Goal: Ask a question: Seek information or help from site administrators or community

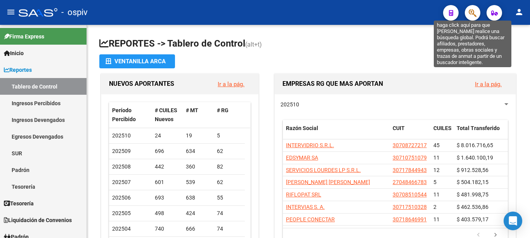
click at [472, 15] on icon "button" at bounding box center [473, 13] width 8 height 9
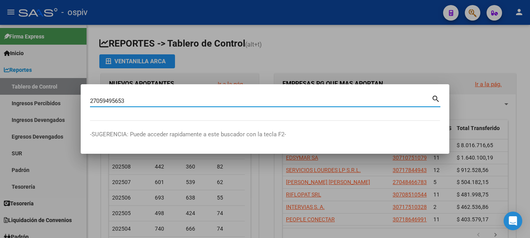
type input "27059495653"
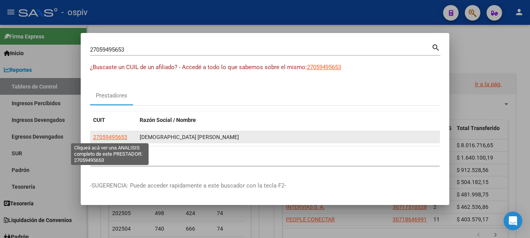
click at [117, 134] on span "27059495653" at bounding box center [110, 137] width 34 height 6
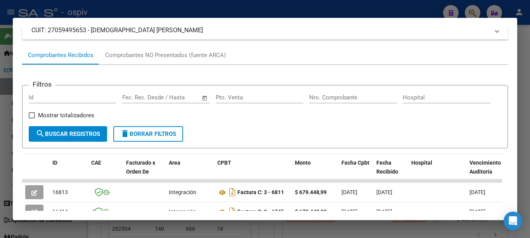
scroll to position [155, 0]
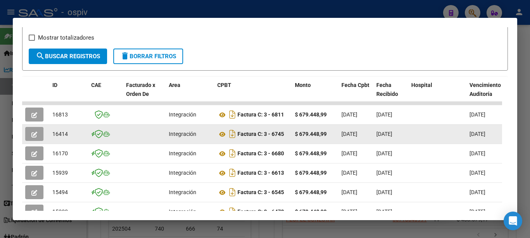
click at [33, 135] on icon "button" at bounding box center [34, 135] width 6 height 6
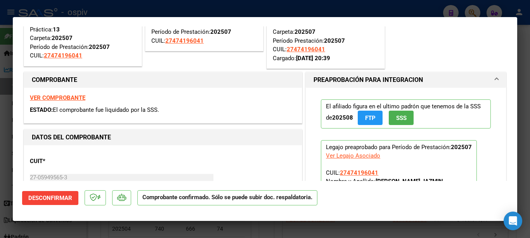
scroll to position [0, 0]
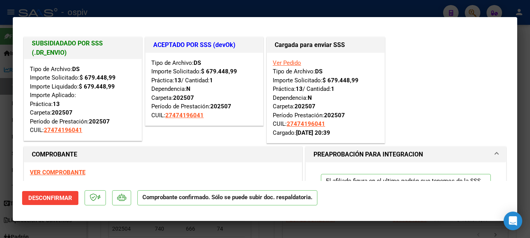
click at [267, 8] on div at bounding box center [265, 119] width 530 height 238
type input "$ 0,00"
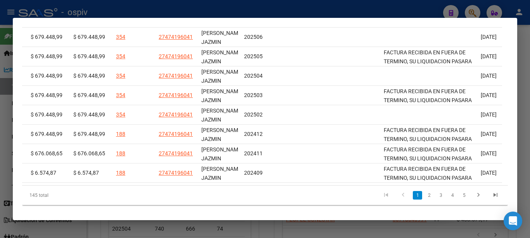
scroll to position [0, 1196]
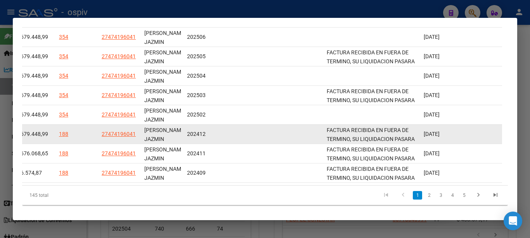
click at [293, 136] on datatable-body-cell at bounding box center [275, 134] width 97 height 19
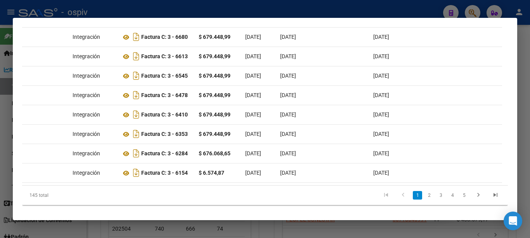
scroll to position [0, 0]
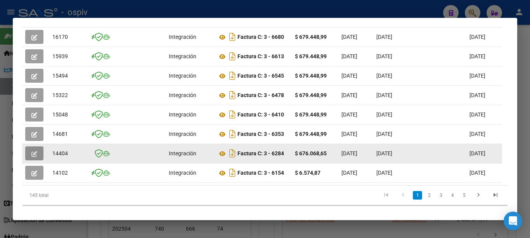
click at [35, 157] on icon "button" at bounding box center [34, 154] width 6 height 6
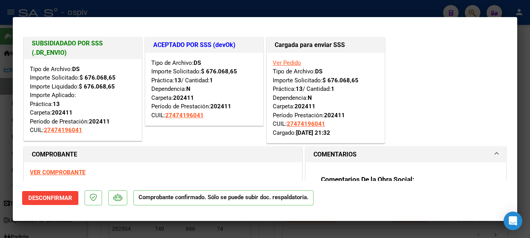
scroll to position [116, 0]
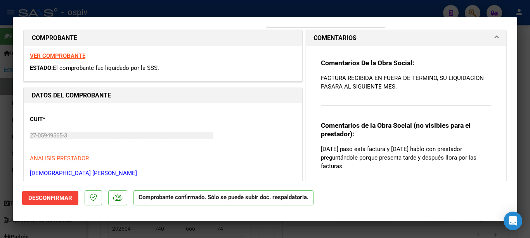
click at [399, 80] on p "FACTURA RECIBIDA EN FUERA DE TERMINO, SU LIQUIDACION PASARA AL SIGUIENTE MES." at bounding box center [406, 82] width 170 height 17
click at [393, 91] on div "Comentarios De la Obra Social: FACTURA RECIBIDA EN FUERA DE TERMINO, SU LIQUIDA…" at bounding box center [406, 87] width 170 height 56
click at [395, 88] on p "FACTURA RECIBIDA EN FUERA DE TERMINO, SU LIQUIDACION PASARA AL SIGUIENTE MES." at bounding box center [406, 82] width 170 height 17
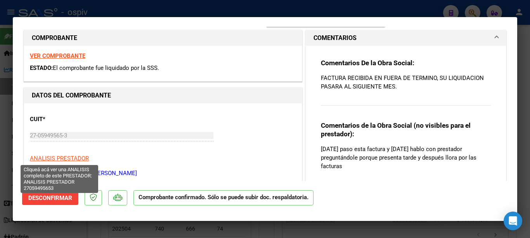
click at [50, 157] on span "ANALISIS PRESTADOR" at bounding box center [59, 158] width 59 height 7
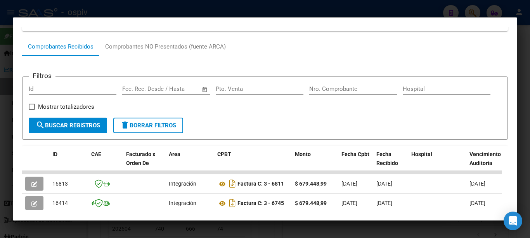
scroll to position [164, 0]
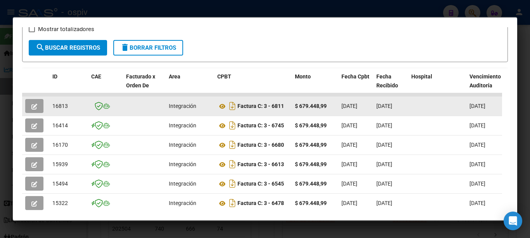
click at [35, 108] on icon "button" at bounding box center [34, 107] width 6 height 6
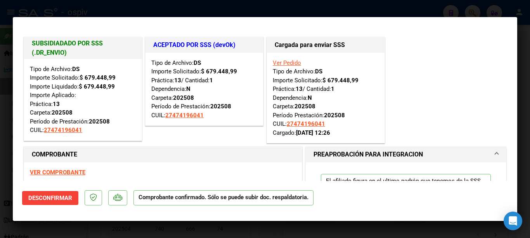
click at [213, 7] on div at bounding box center [265, 119] width 530 height 238
type input "$ 0,00"
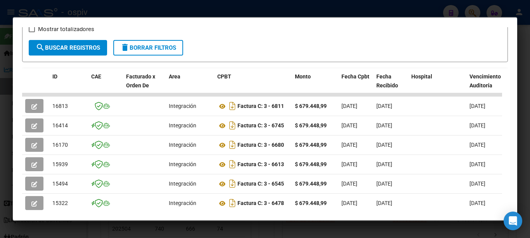
click at [214, 7] on div at bounding box center [265, 119] width 530 height 238
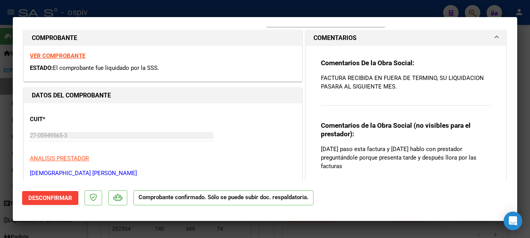
click at [119, 5] on div at bounding box center [265, 119] width 530 height 238
type input "$ 0,00"
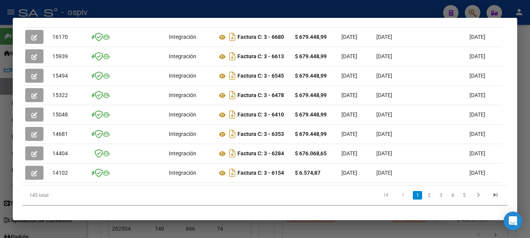
click at [114, 9] on div at bounding box center [265, 119] width 530 height 238
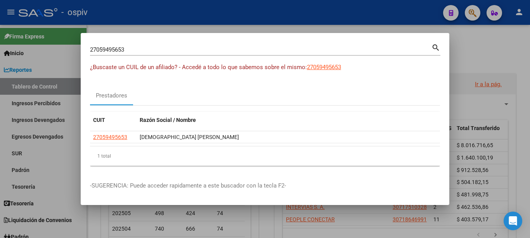
click at [152, 12] on div at bounding box center [265, 119] width 530 height 238
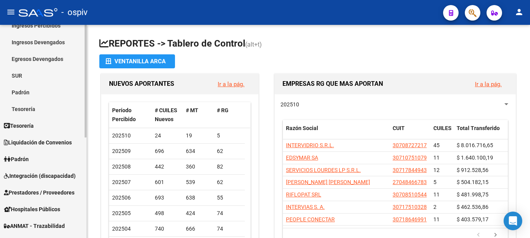
scroll to position [155, 0]
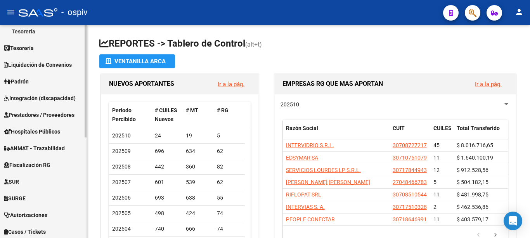
click at [50, 100] on span "Integración (discapacidad)" at bounding box center [40, 98] width 72 height 9
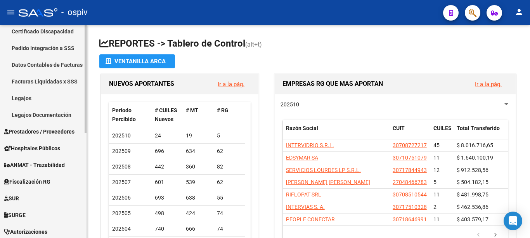
scroll to position [78, 0]
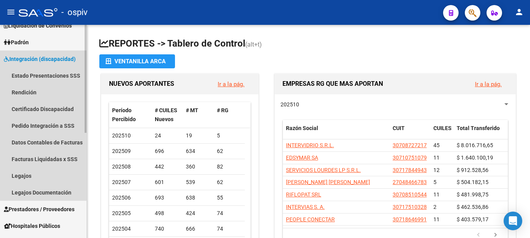
click at [40, 58] on span "Integración (discapacidad)" at bounding box center [40, 59] width 72 height 9
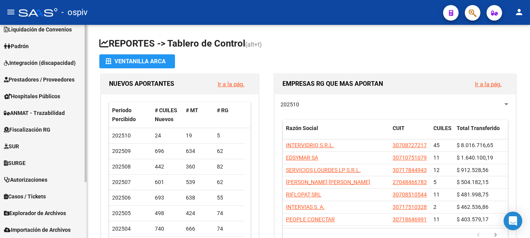
scroll to position [74, 0]
click at [49, 76] on span "Prestadores / Proveedores" at bounding box center [39, 79] width 71 height 9
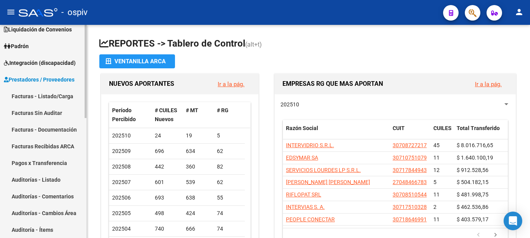
click at [39, 97] on link "Facturas - Listado/Carga" at bounding box center [43, 96] width 87 height 17
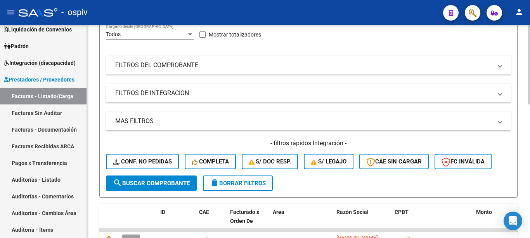
scroll to position [233, 0]
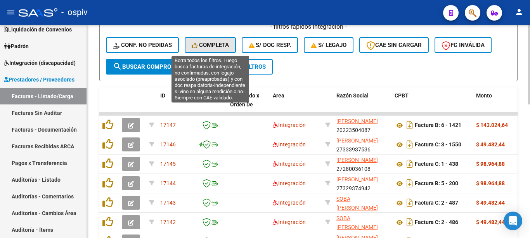
drag, startPoint x: 200, startPoint y: 45, endPoint x: 205, endPoint y: 52, distance: 8.7
click at [199, 44] on span "Completa" at bounding box center [210, 45] width 37 height 7
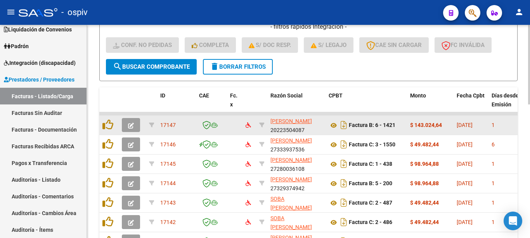
click at [134, 121] on button "button" at bounding box center [131, 125] width 18 height 14
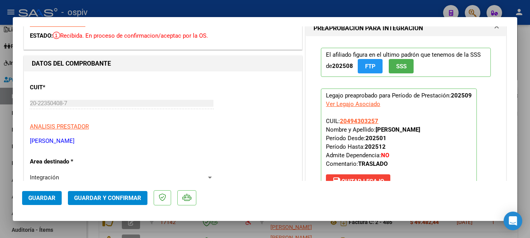
scroll to position [0, 0]
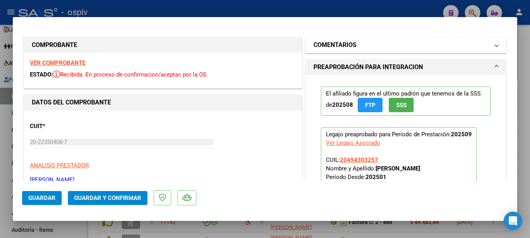
click at [352, 46] on h1 "COMENTARIOS" at bounding box center [335, 44] width 43 height 9
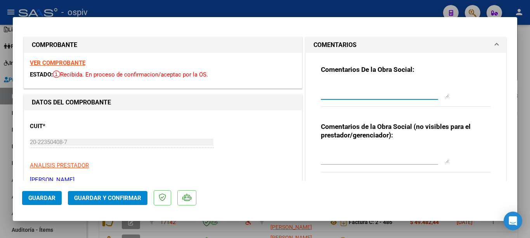
click at [338, 90] on textarea at bounding box center [385, 90] width 128 height 16
click at [364, 9] on div at bounding box center [265, 119] width 530 height 238
type input "$ 0,00"
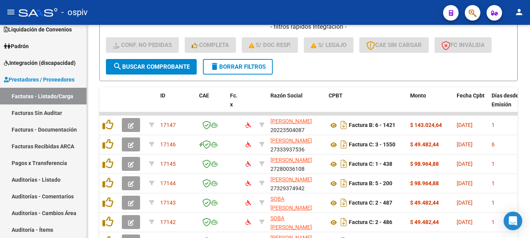
scroll to position [233, 0]
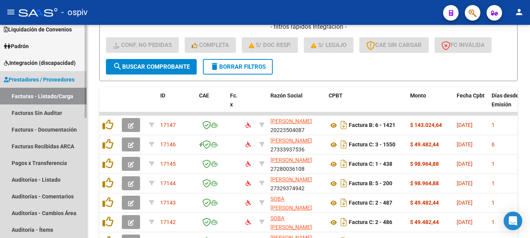
click at [32, 80] on span "Prestadores / Proveedores" at bounding box center [39, 79] width 71 height 9
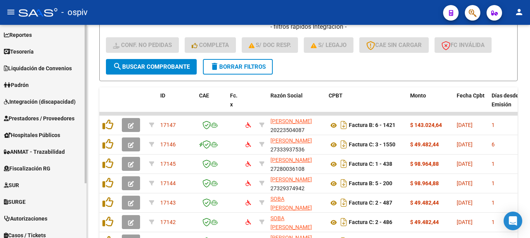
scroll to position [0, 0]
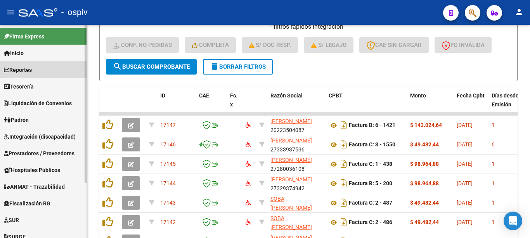
click at [25, 70] on span "Reportes" at bounding box center [18, 70] width 28 height 9
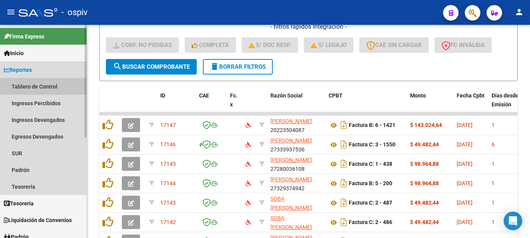
click at [26, 88] on link "Tablero de Control" at bounding box center [43, 86] width 87 height 17
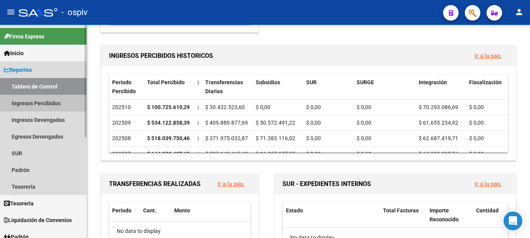
click at [40, 107] on link "Ingresos Percibidos" at bounding box center [43, 103] width 87 height 17
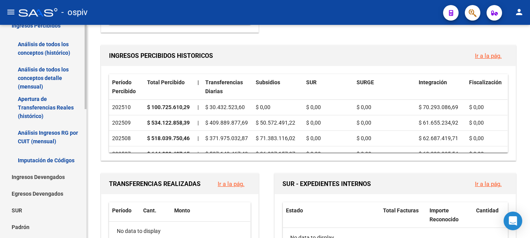
scroll to position [116, 0]
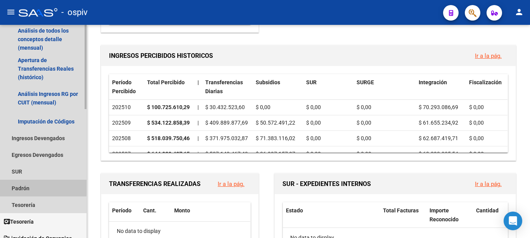
click at [29, 186] on link "Padrón" at bounding box center [43, 188] width 87 height 17
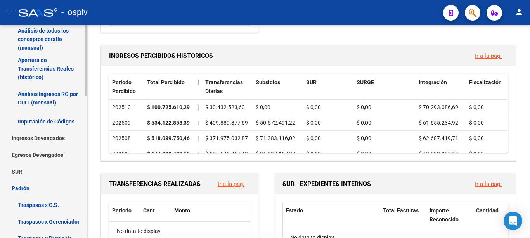
scroll to position [0, 0]
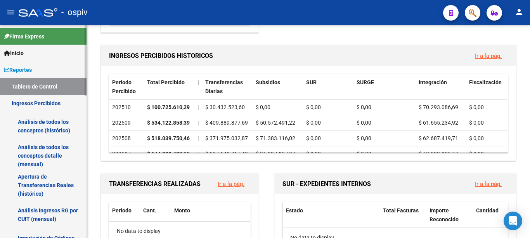
click at [18, 70] on span "Reportes" at bounding box center [18, 70] width 28 height 9
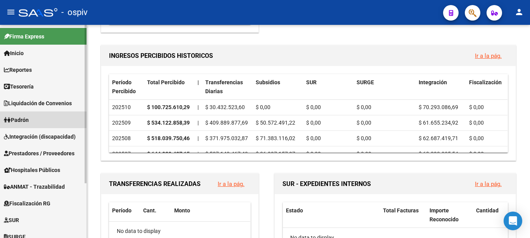
click at [28, 119] on span "Padrón" at bounding box center [16, 120] width 25 height 9
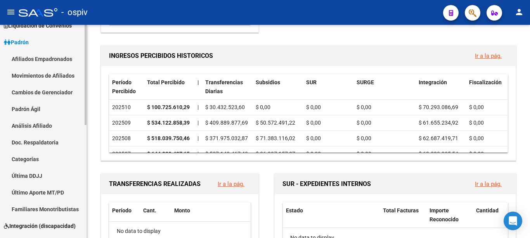
scroll to position [116, 0]
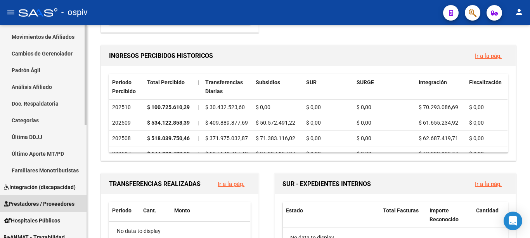
click at [42, 203] on span "Prestadores / Proveedores" at bounding box center [39, 203] width 71 height 9
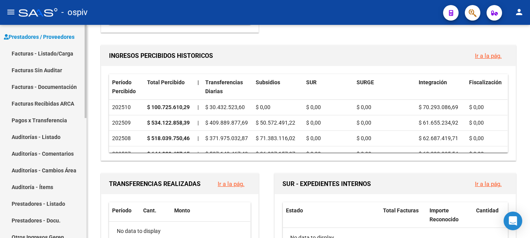
click at [49, 201] on link "Prestadores - Listado" at bounding box center [43, 203] width 87 height 17
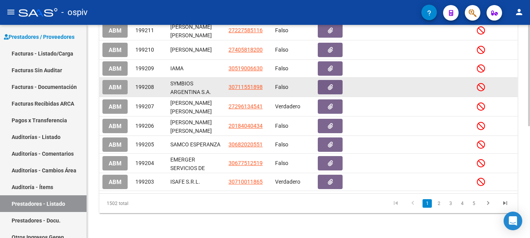
scroll to position [155, 0]
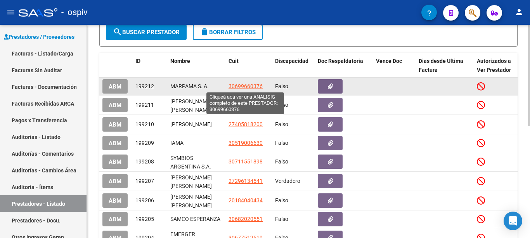
click at [247, 85] on span "30699660376" at bounding box center [246, 86] width 34 height 6
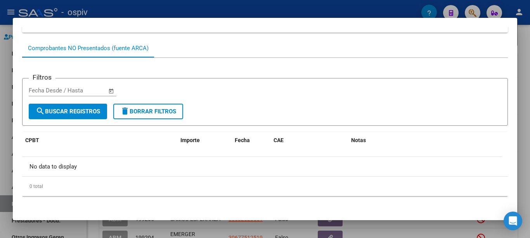
scroll to position [7, 0]
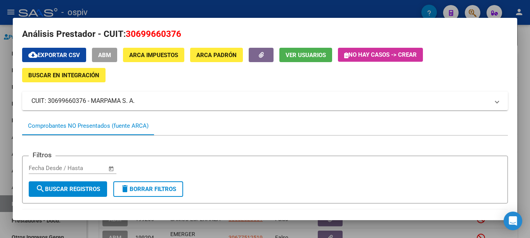
click at [313, 10] on div at bounding box center [265, 119] width 530 height 238
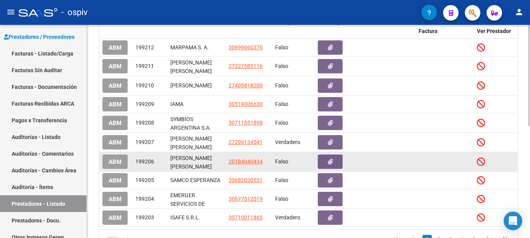
scroll to position [10, 0]
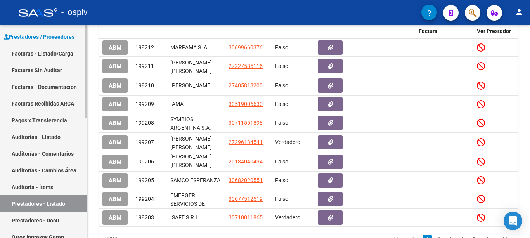
click at [45, 216] on link "Prestadores - Docu." at bounding box center [43, 220] width 87 height 17
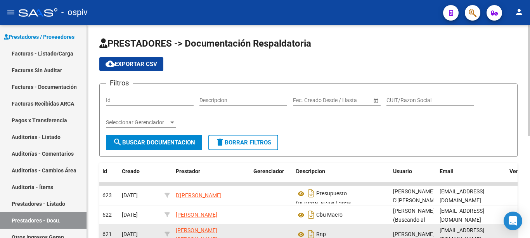
scroll to position [78, 0]
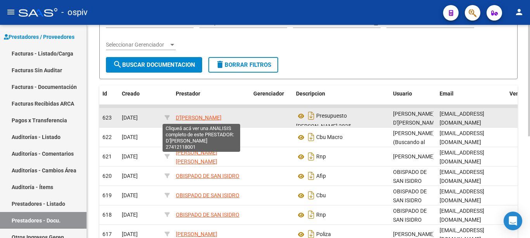
click at [195, 118] on span "D'[PERSON_NAME]" at bounding box center [199, 117] width 46 height 6
type textarea "27412118001"
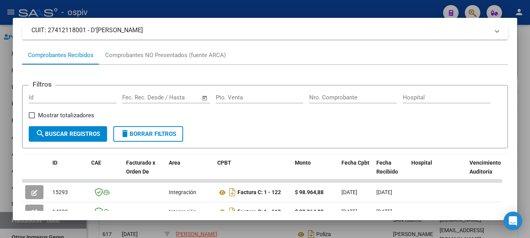
scroll to position [0, 0]
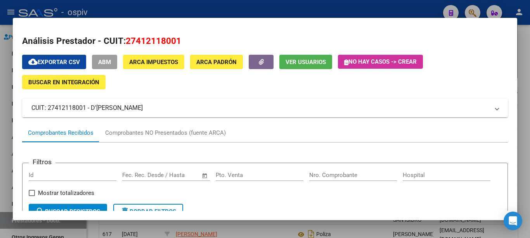
click at [288, 9] on div at bounding box center [265, 119] width 530 height 238
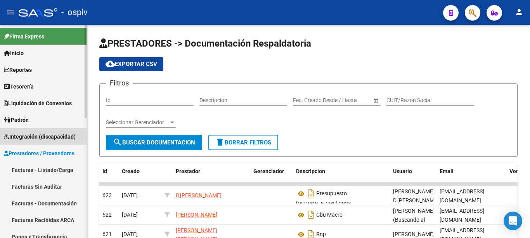
click at [51, 137] on span "Integración (discapacidad)" at bounding box center [40, 136] width 72 height 9
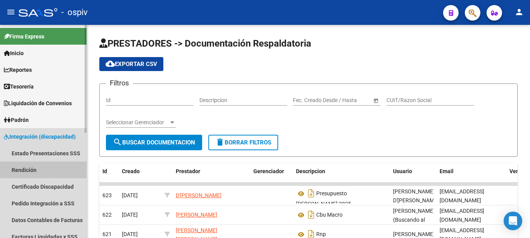
click at [28, 171] on link "Rendición" at bounding box center [43, 169] width 87 height 17
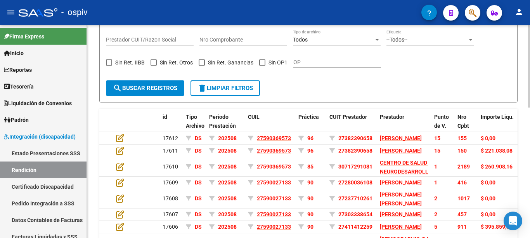
scroll to position [116, 0]
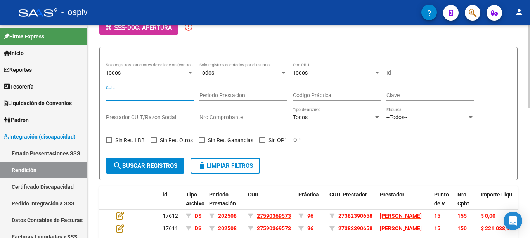
click at [134, 95] on input "CUIL" at bounding box center [150, 95] width 88 height 7
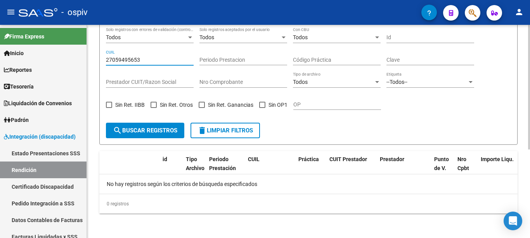
scroll to position [113, 0]
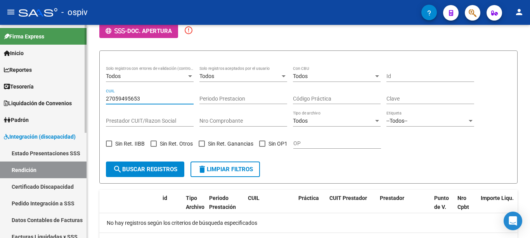
drag, startPoint x: 155, startPoint y: 96, endPoint x: 57, endPoint y: 99, distance: 98.6
click at [57, 99] on mat-sidenav-container "Firma Express Inicio Calendario SSS Instructivos Contacto OS Reportes Tablero d…" at bounding box center [265, 131] width 530 height 213
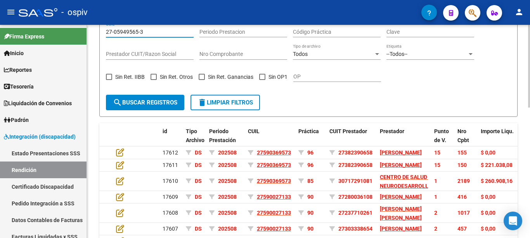
scroll to position [102, 0]
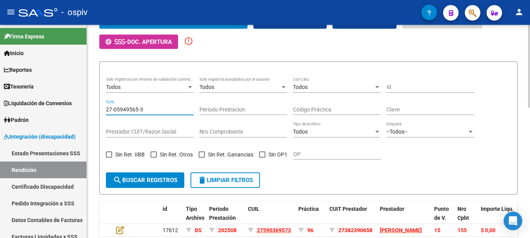
click at [114, 108] on input "27-05949565-3" at bounding box center [150, 109] width 88 height 7
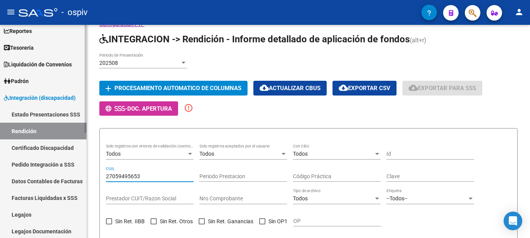
scroll to position [78, 0]
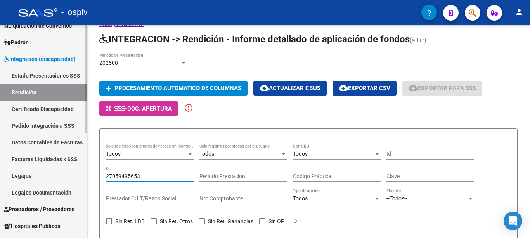
type input "27059495653"
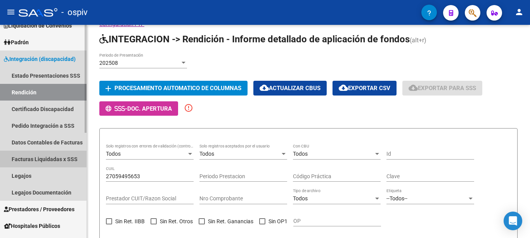
click at [31, 158] on link "Facturas Liquidadas x SSS" at bounding box center [43, 159] width 87 height 17
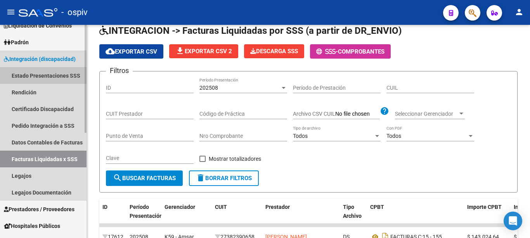
click at [46, 73] on link "Estado Presentaciones SSS" at bounding box center [43, 75] width 87 height 17
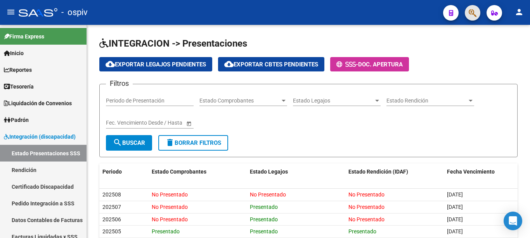
click at [465, 15] on button "button" at bounding box center [473, 13] width 16 height 16
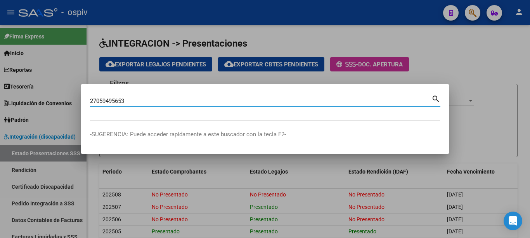
type input "27059495653"
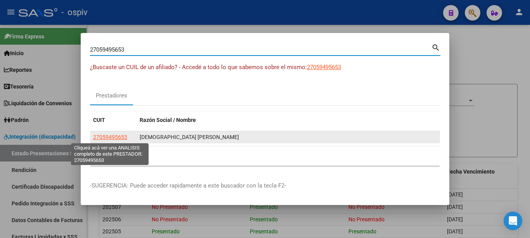
click at [102, 135] on span "27059495653" at bounding box center [110, 137] width 34 height 6
type textarea "27059495653"
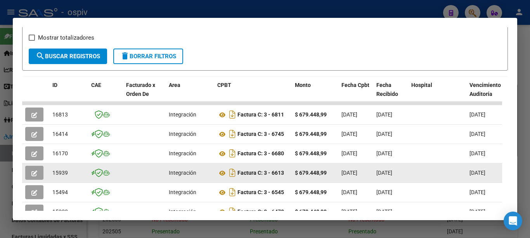
scroll to position [194, 0]
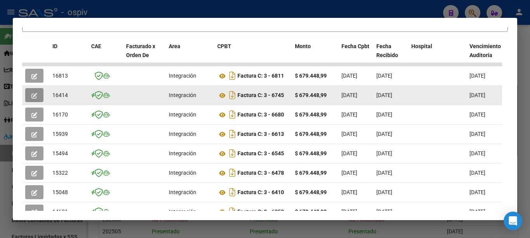
click at [33, 98] on icon "button" at bounding box center [34, 96] width 6 height 6
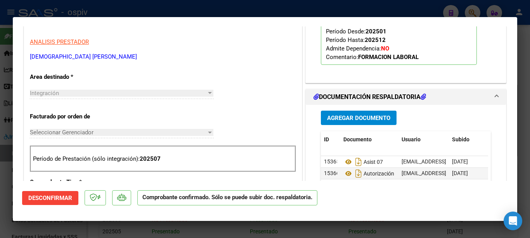
scroll to position [310, 0]
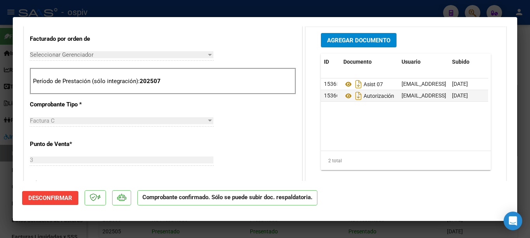
click at [163, 79] on p "Período de Prestación (sólo integración): 202507" at bounding box center [163, 81] width 260 height 9
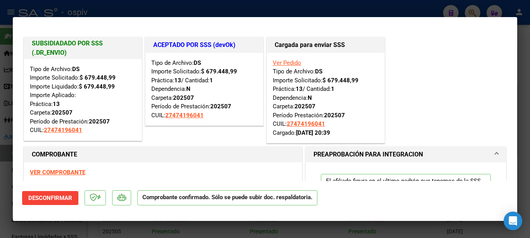
scroll to position [78, 0]
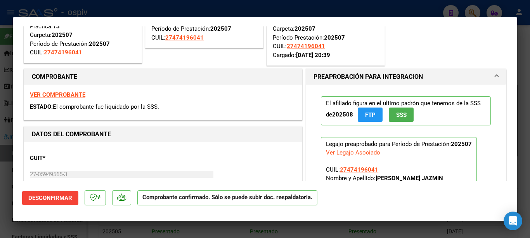
click at [495, 79] on mat-expansion-panel-header "PREAPROBACIÓN PARA INTEGRACION" at bounding box center [406, 77] width 200 height 16
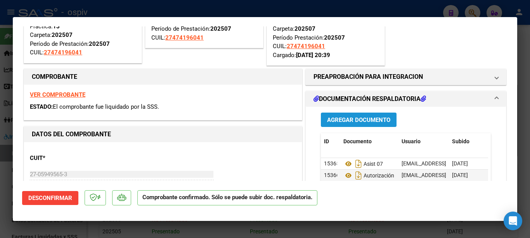
click at [364, 117] on span "Agregar Documento" at bounding box center [358, 119] width 63 height 7
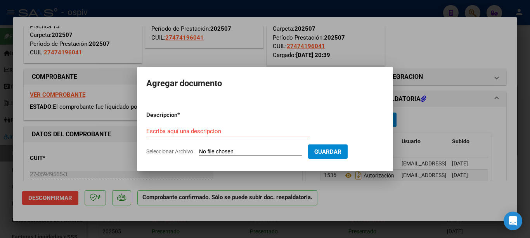
click at [504, 79] on div at bounding box center [265, 119] width 530 height 238
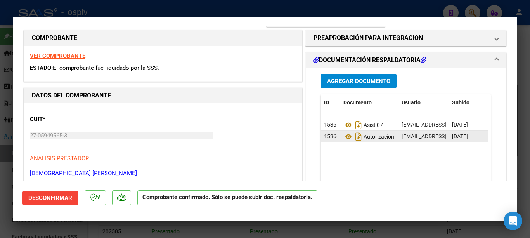
scroll to position [155, 0]
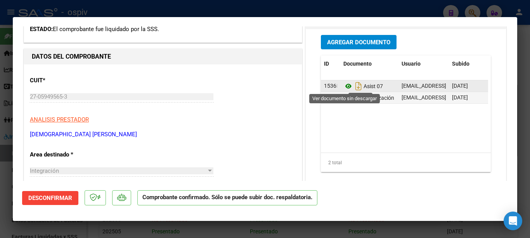
click at [348, 88] on icon at bounding box center [348, 85] width 10 height 9
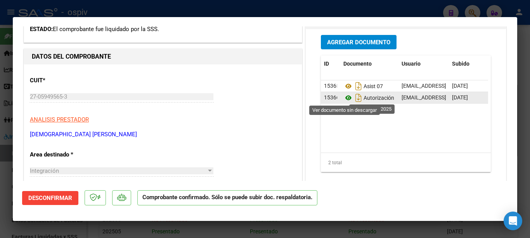
click at [344, 98] on icon at bounding box center [348, 97] width 10 height 9
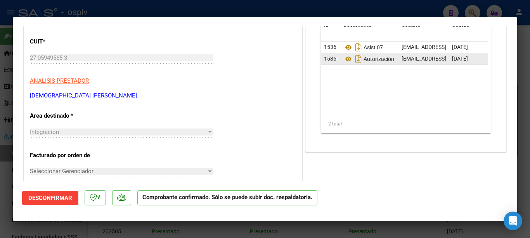
scroll to position [116, 0]
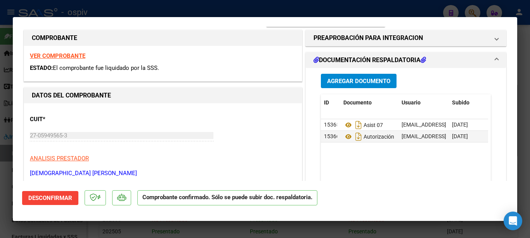
click at [346, 85] on button "Agregar Documento" at bounding box center [359, 81] width 76 height 14
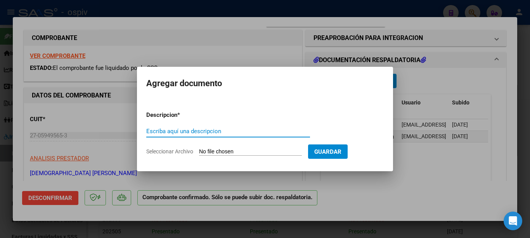
click at [240, 144] on div "Escriba aquí una descripcion" at bounding box center [228, 134] width 164 height 19
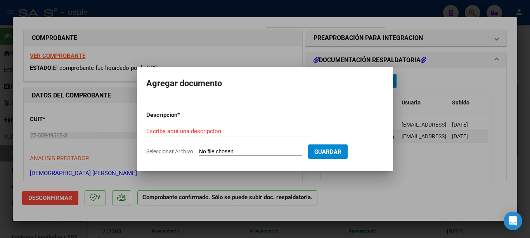
click at [240, 147] on form "Descripcion * Escriba aquí una descripcion Seleccionar Archivo Guardar" at bounding box center [265, 133] width 238 height 57
click at [240, 151] on input "Seleccionar Archivo" at bounding box center [250, 151] width 103 height 7
type input "C:\fakepath\Certificado MI CAMINO.pdf"
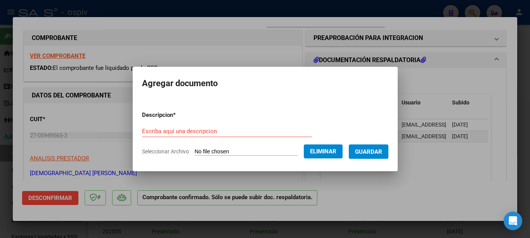
click at [329, 154] on button "Eliminar" at bounding box center [323, 151] width 39 height 14
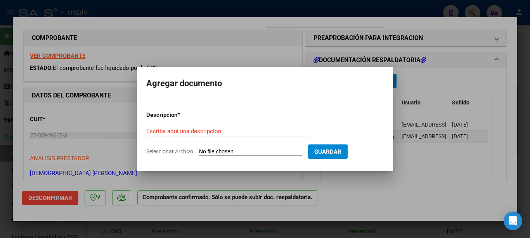
click at [416, 155] on div at bounding box center [265, 119] width 530 height 238
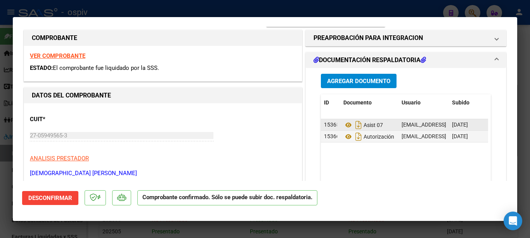
scroll to position [39, 0]
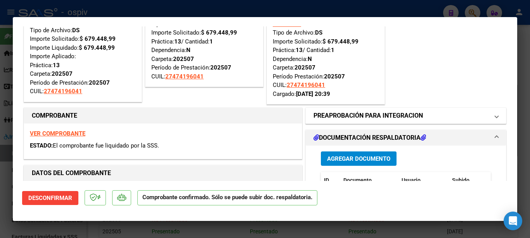
drag, startPoint x: 488, startPoint y: 120, endPoint x: 480, endPoint y: 121, distance: 7.9
click at [483, 121] on mat-expansion-panel-header "PREAPROBACIÓN PARA INTEGRACION" at bounding box center [406, 116] width 200 height 16
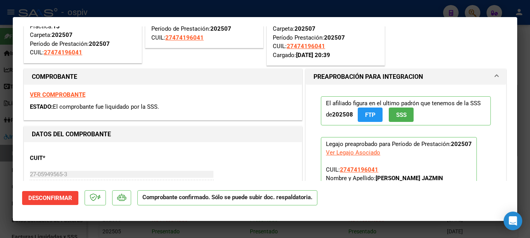
scroll to position [116, 0]
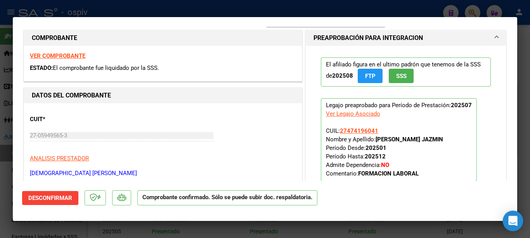
click at [512, 222] on icon "Open Intercom Messenger" at bounding box center [512, 221] width 9 height 10
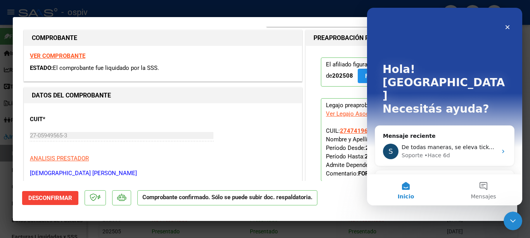
scroll to position [0, 0]
click at [417, 177] on div "Envíanos un mensaje" at bounding box center [440, 181] width 114 height 8
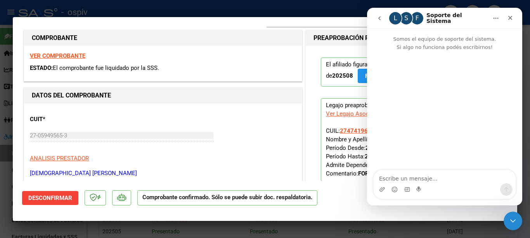
click at [412, 176] on textarea "Escribe un mensaje..." at bounding box center [445, 176] width 142 height 13
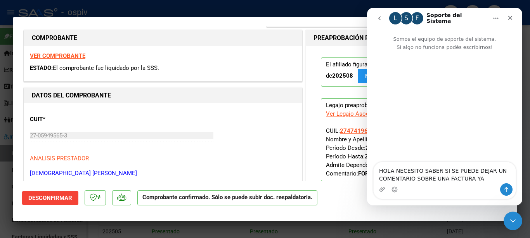
type textarea "HOLA NECESITO SABER SI SE PUEDE DEJAR UN COMENTARIO SOBRE UNA FACTURA YA"
click at [253, 12] on div at bounding box center [265, 119] width 530 height 238
type input "$ 0,00"
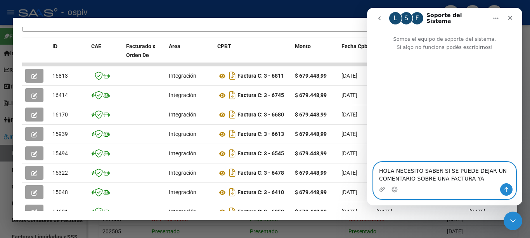
click at [481, 178] on textarea "HOLA NECESITO SABER SI SE PUEDE DEJAR UN COMENTARIO SOBRE UNA FACTURA YA" at bounding box center [445, 172] width 142 height 21
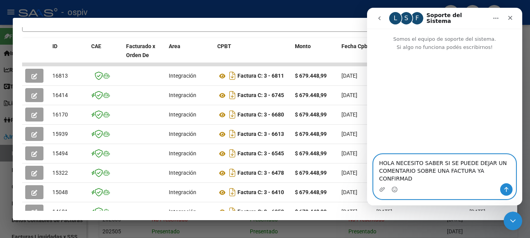
type textarea "HOLA NECESITO SABER SI SE PUEDE DEJAR UN COMENTARIO SOBRE UNA FACTURA YA CONFIR…"
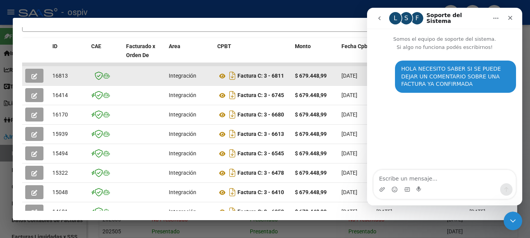
click at [33, 79] on icon "button" at bounding box center [34, 76] width 6 height 6
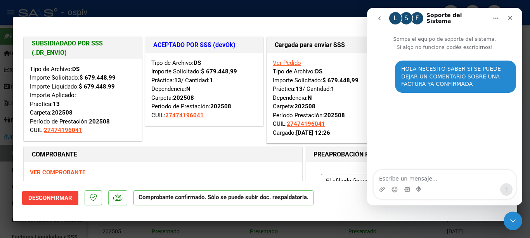
click at [57, 172] on strong "VER COMPROBANTE" at bounding box center [57, 172] width 55 height 7
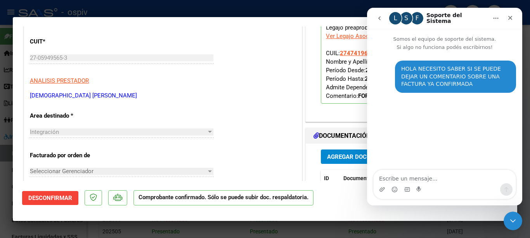
scroll to position [155, 0]
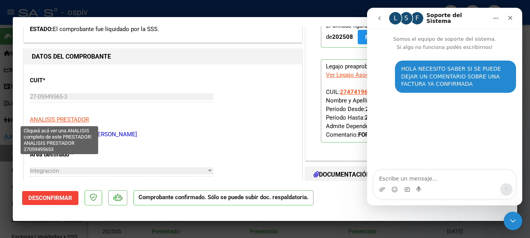
click at [61, 119] on span "ANALISIS PRESTADOR" at bounding box center [59, 119] width 59 height 7
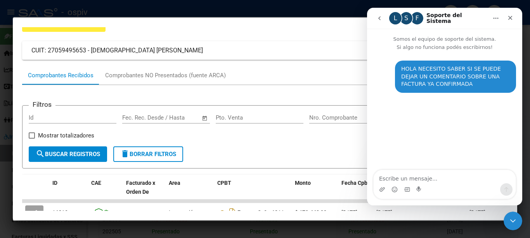
scroll to position [0, 0]
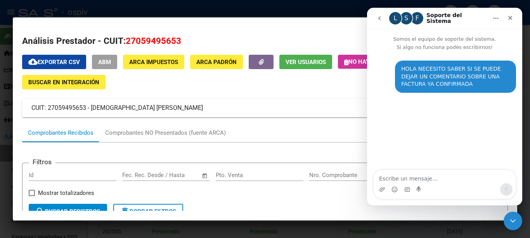
click at [144, 15] on div at bounding box center [265, 119] width 530 height 238
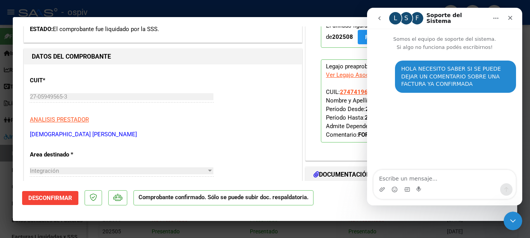
click at [492, 20] on button "Inicio" at bounding box center [496, 18] width 15 height 15
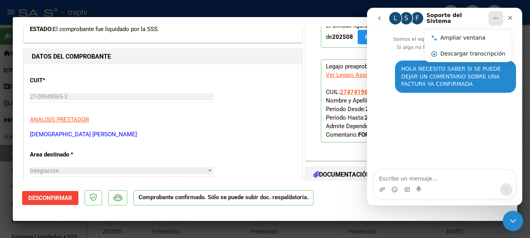
click at [507, 223] on icon "Cerrar Intercom Messenger" at bounding box center [511, 219] width 9 height 9
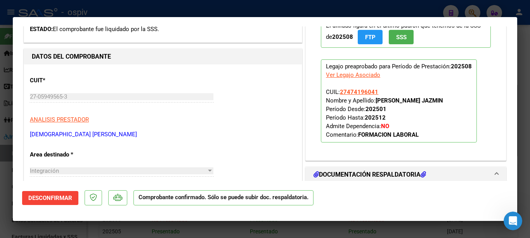
scroll to position [272, 0]
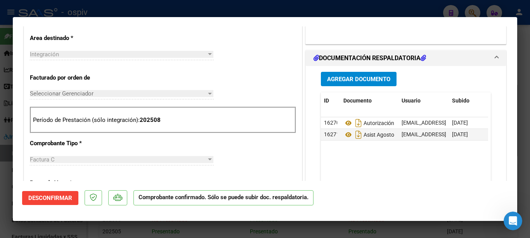
click at [405, 53] on mat-expansion-panel-header "DOCUMENTACIÓN RESPALDATORIA" at bounding box center [406, 58] width 200 height 16
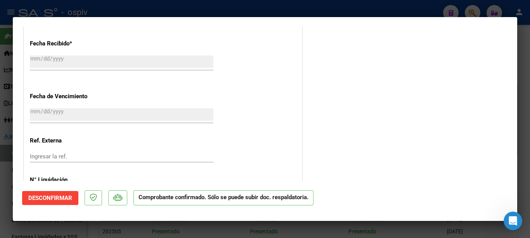
scroll to position [657, 0]
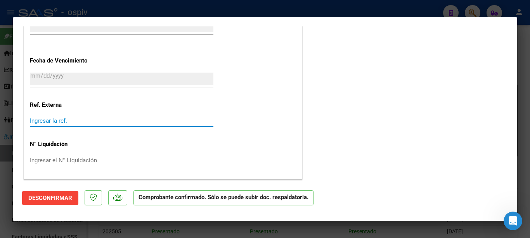
click at [108, 123] on input "Ingresar la ref." at bounding box center [122, 120] width 184 height 7
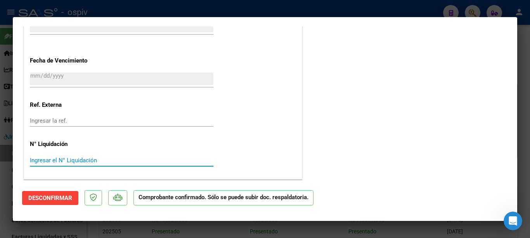
click at [86, 163] on input "Ingresar el N° Liquidación" at bounding box center [122, 160] width 184 height 7
click at [87, 118] on input "Ingresar la ref." at bounding box center [122, 120] width 184 height 7
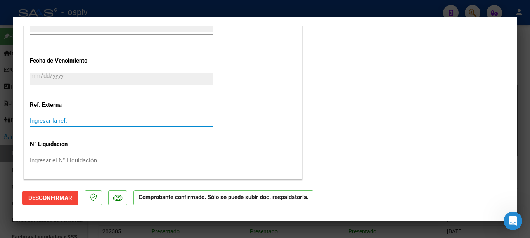
click at [68, 157] on input "Ingresar el N° Liquidación" at bounding box center [122, 160] width 184 height 7
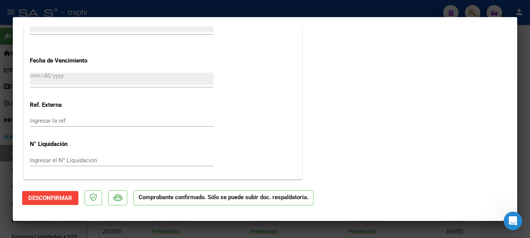
click at [312, 11] on div at bounding box center [265, 119] width 530 height 238
type input "$ 0,00"
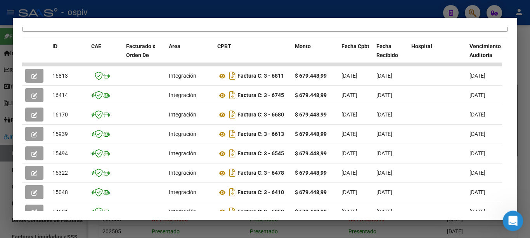
click at [511, 221] on icon "Abrir Intercom Messenger" at bounding box center [512, 219] width 13 height 13
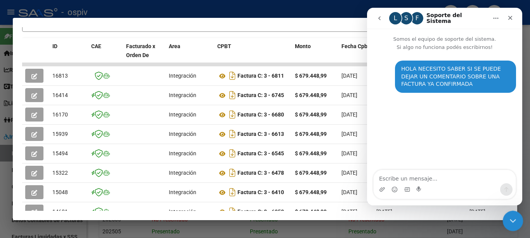
click at [511, 222] on icon "Cerrar Intercom Messenger" at bounding box center [511, 219] width 9 height 9
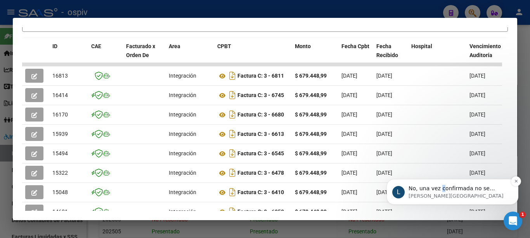
click at [440, 191] on span "No, una vez confirmada no se pueden dejar comentarios. Sí se pueden visualizar …" at bounding box center [456, 196] width 95 height 22
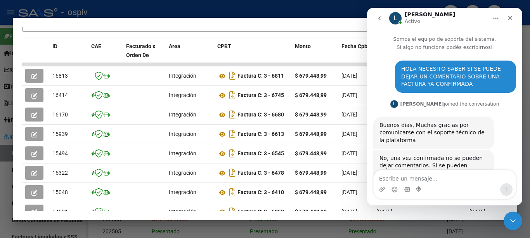
scroll to position [28, 0]
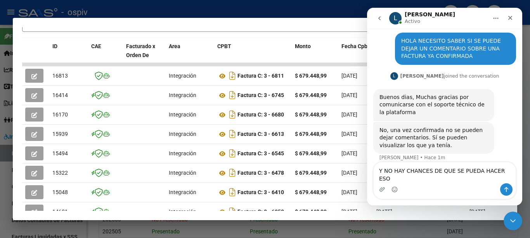
type textarea "Y NO HAY CHANCES DE QUE SE PUEDA HACER ESO?"
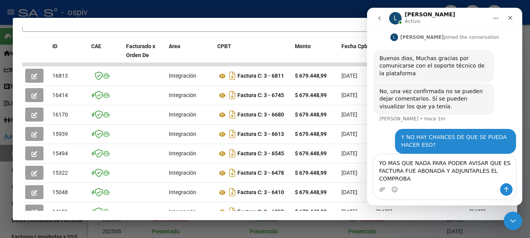
scroll to position [75, 0]
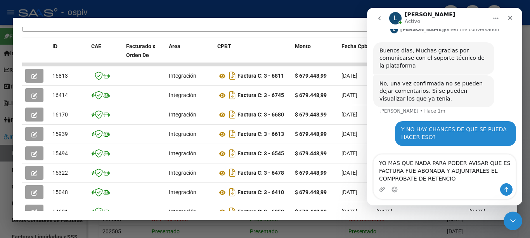
type textarea "YO MAS QUE NADA PARA PODER AVISAR QUE ES FACTURA FUE ABONADA Y ADJUNTARLES EL C…"
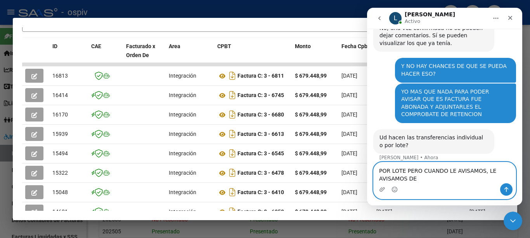
scroll to position [138, 0]
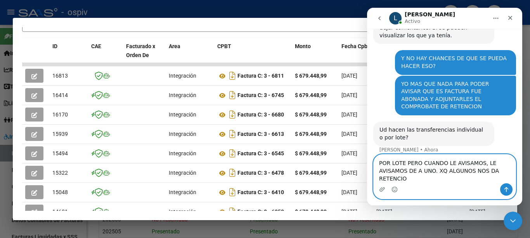
type textarea "POR LOTE PERO CUANDO LE AVISAMOS, LE AVISAMOS DE A UNO. XQ ALGUNOS NOS DA RETEN…"
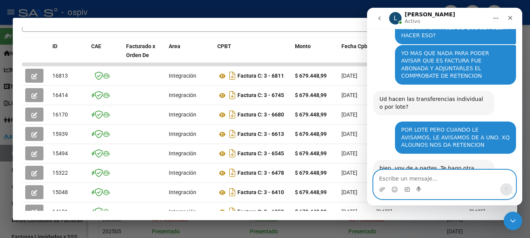
scroll to position [199, 0]
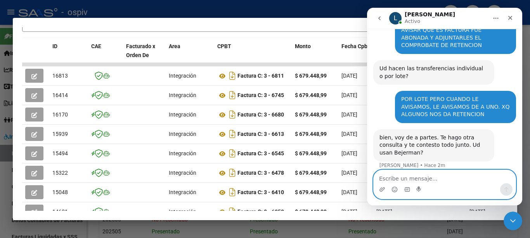
click at [431, 176] on textarea "Escribe un mensaje..." at bounding box center [445, 176] width 142 height 13
type textarea "NO"
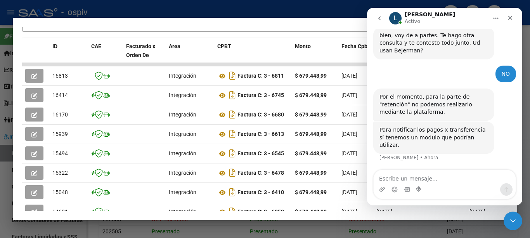
scroll to position [286, 0]
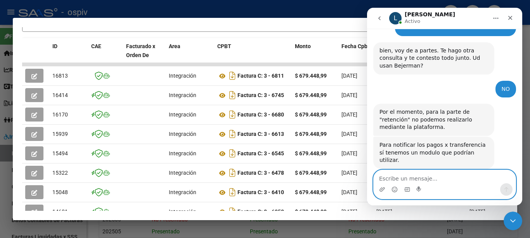
click at [440, 179] on textarea "Escribe un mensaje..." at bounding box center [445, 176] width 142 height 13
type textarea "BUENO ME SIRVE"
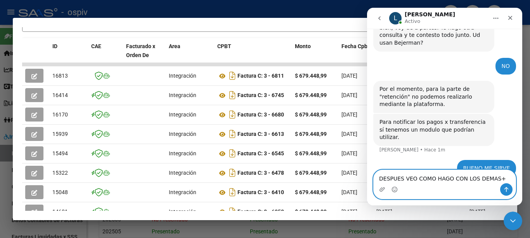
type textarea "DESPUES VEO COMO HAGO CON LOS DEMAS"
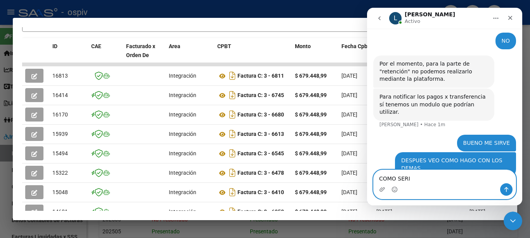
type textarea "COMO SERIA"
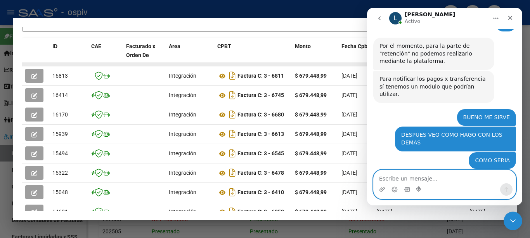
scroll to position [420, 0]
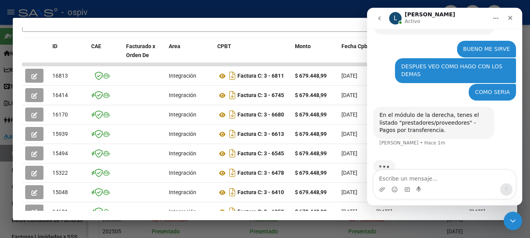
click at [124, 9] on div at bounding box center [265, 119] width 530 height 238
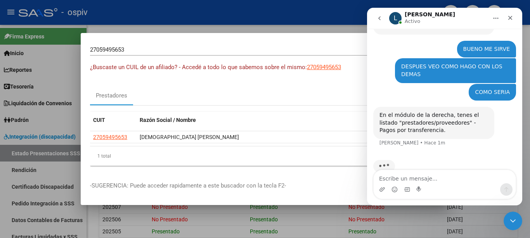
click at [264, 22] on div at bounding box center [265, 119] width 530 height 238
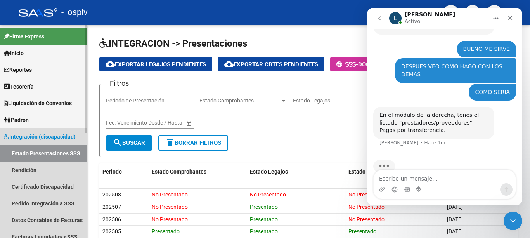
click at [28, 139] on span "Integración (discapacidad)" at bounding box center [40, 136] width 72 height 9
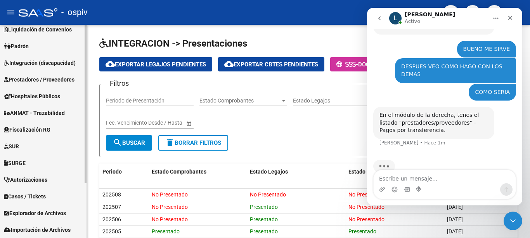
scroll to position [0, 0]
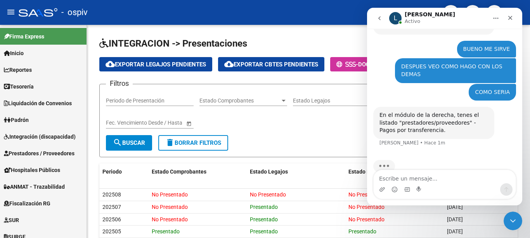
click at [47, 14] on div at bounding box center [38, 12] width 39 height 9
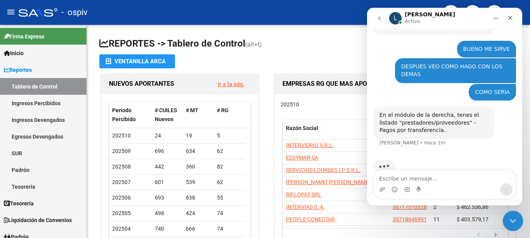
click at [515, 217] on icon "Cerrar Intercom Messenger" at bounding box center [511, 219] width 9 height 9
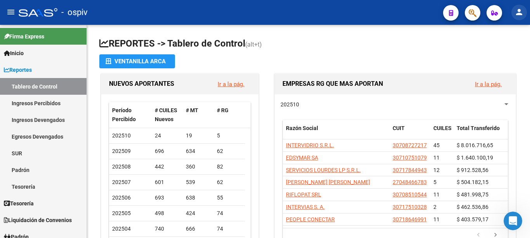
click at [522, 12] on mat-icon "person" at bounding box center [519, 11] width 9 height 9
click at [496, 14] on div at bounding box center [265, 119] width 530 height 238
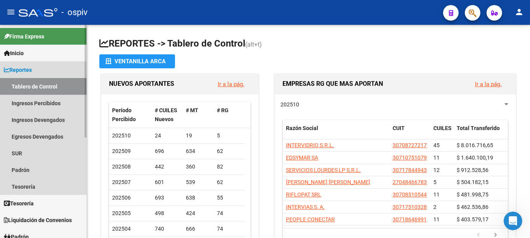
click at [29, 84] on link "Tablero de Control" at bounding box center [43, 86] width 87 height 17
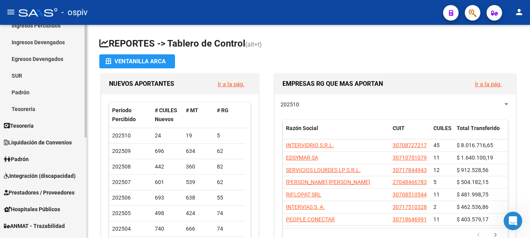
scroll to position [116, 0]
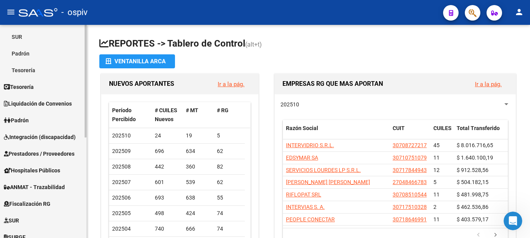
click at [31, 151] on span "Prestadores / Proveedores" at bounding box center [39, 153] width 71 height 9
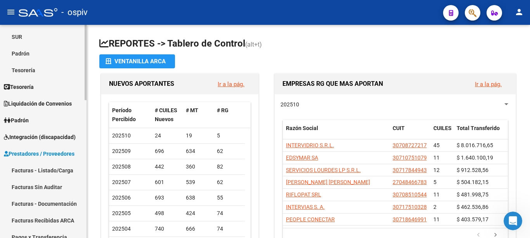
scroll to position [155, 0]
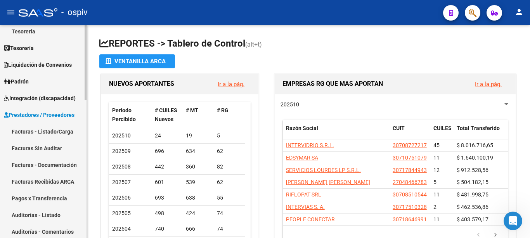
click at [55, 199] on link "Pagos x Transferencia" at bounding box center [43, 198] width 87 height 17
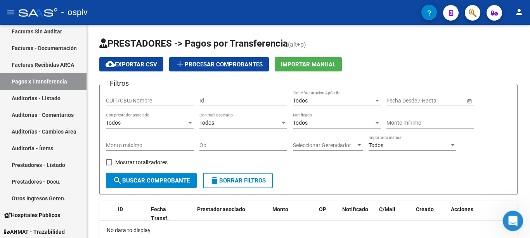
click at [511, 214] on icon "Abrir Intercom Messenger" at bounding box center [512, 219] width 13 height 13
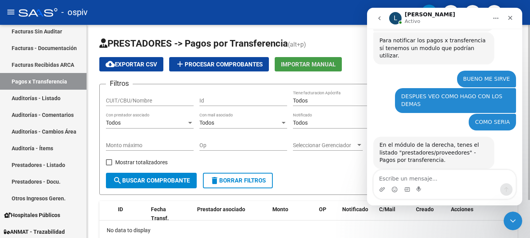
click at [312, 62] on span "Importar Manual" at bounding box center [308, 64] width 55 height 7
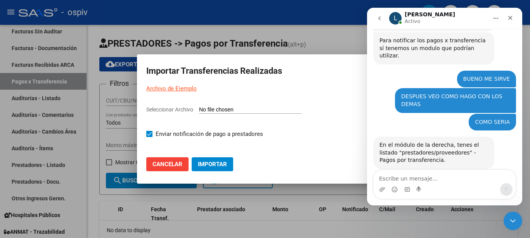
click at [172, 89] on link "Archivo de Ejemplo" at bounding box center [171, 88] width 50 height 7
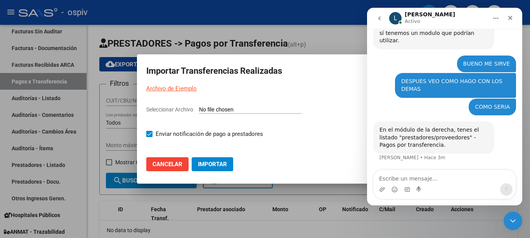
scroll to position [390, 0]
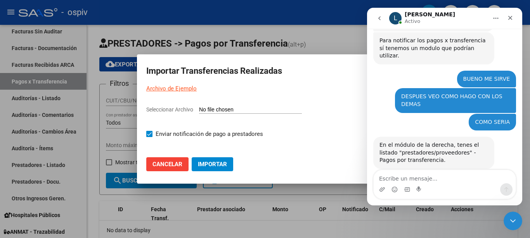
click at [252, 36] on div at bounding box center [265, 119] width 530 height 238
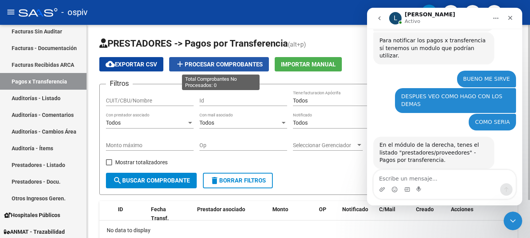
click at [207, 64] on span "add Procesar Comprobantes" at bounding box center [218, 64] width 87 height 7
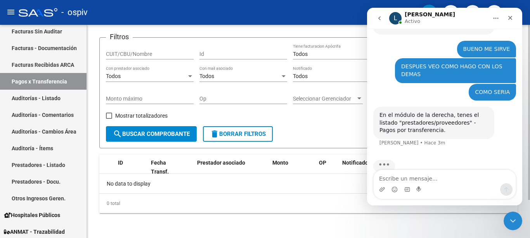
scroll to position [0, 0]
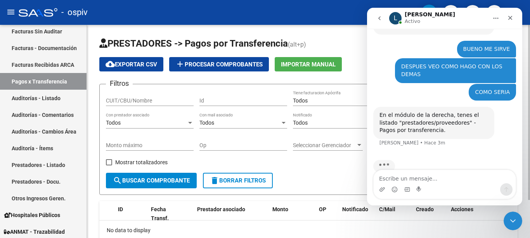
click at [155, 62] on span "cloud_download Exportar CSV" at bounding box center [132, 64] width 52 height 7
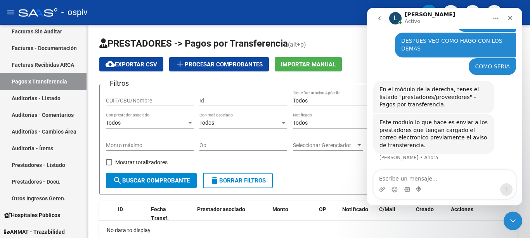
scroll to position [431, 0]
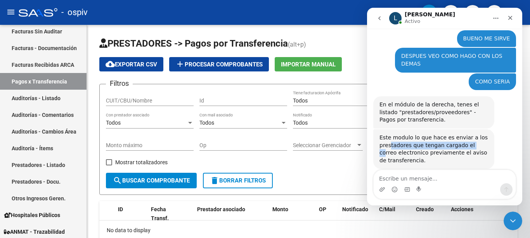
drag, startPoint x: 390, startPoint y: 132, endPoint x: 471, endPoint y: 129, distance: 80.4
click at [471, 134] on div "Este modulo lo que hace es enviar a los prestadores que tengan cargado el corre…" at bounding box center [434, 149] width 109 height 30
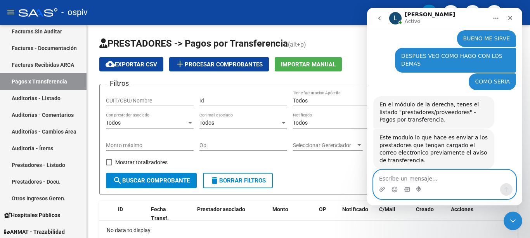
click at [407, 176] on textarea "Escribe un mensaje..." at bounding box center [445, 176] width 142 height 13
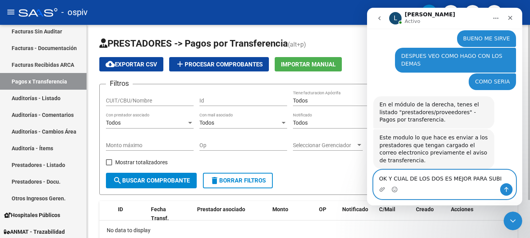
type textarea "OK Y CUAL DE LOS DOS ES MEJOR PARA SUBIR"
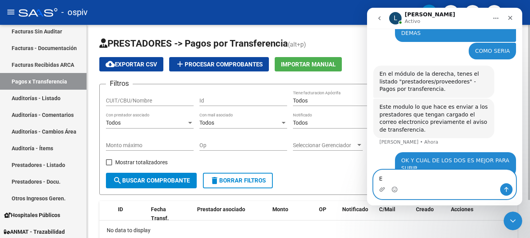
scroll to position [491, 0]
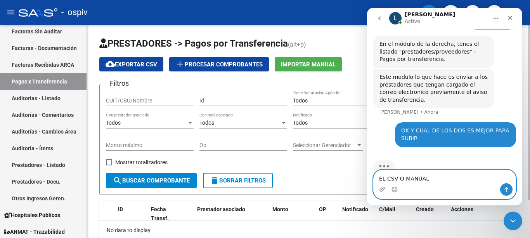
type textarea "EL CSV O MANUAL?"
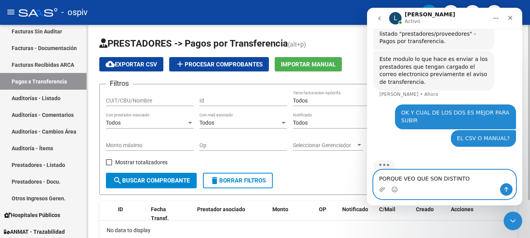
type textarea "PORQUE VEO QUE SON DISTINTOS"
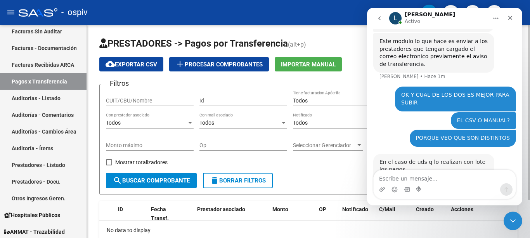
scroll to position [591, 0]
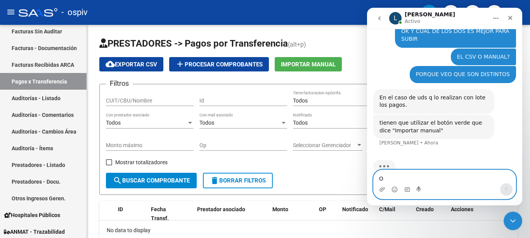
type textarea "OK"
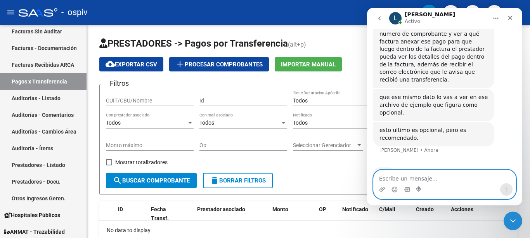
scroll to position [750, 0]
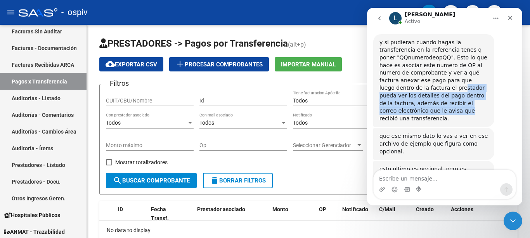
drag, startPoint x: 387, startPoint y: 73, endPoint x: 464, endPoint y: 88, distance: 77.9
click at [464, 88] on div "y si pudieran cuando hagas la transferencia en la referencia tenes q poner "QQn…" at bounding box center [434, 81] width 109 height 84
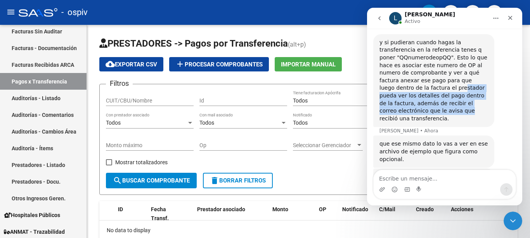
scroll to position [797, 0]
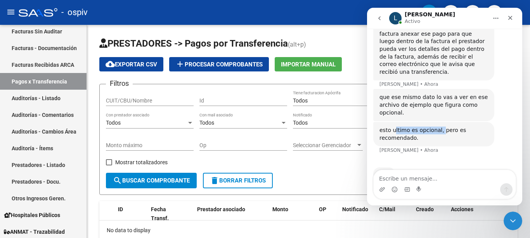
drag, startPoint x: 394, startPoint y: 107, endPoint x: 438, endPoint y: 107, distance: 44.6
click at [438, 127] on div "esto ultimo es opcional, pero es recomendado." at bounding box center [434, 134] width 109 height 15
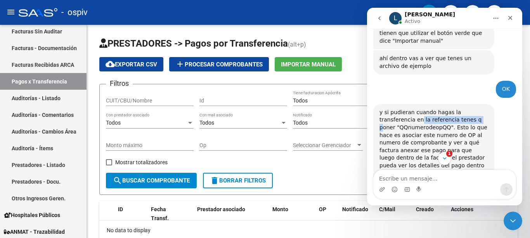
drag, startPoint x: 387, startPoint y: 104, endPoint x: 440, endPoint y: 106, distance: 53.2
click at [440, 109] on div "y si pudieran cuando hagas la transferencia en la referencia tenes q poner "QQn…" at bounding box center [434, 151] width 109 height 84
drag, startPoint x: 445, startPoint y: 119, endPoint x: 469, endPoint y: 119, distance: 24.1
click at [469, 119] on div "y si pudieran cuando hagas la transferencia en la referencia tenes q poner "QQn…" at bounding box center [434, 151] width 109 height 84
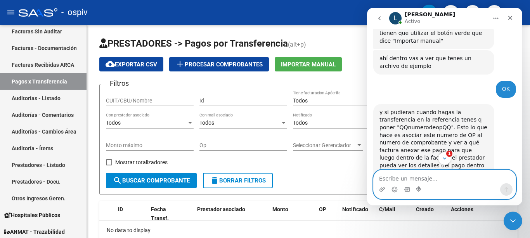
drag, startPoint x: 390, startPoint y: 176, endPoint x: 396, endPoint y: 173, distance: 7.5
click at [390, 177] on textarea "Escribe un mensaje..." at bounding box center [445, 176] width 142 height 13
type textarea "VOS ME DECIS EL NUMERO DE OP DE SAAS?"
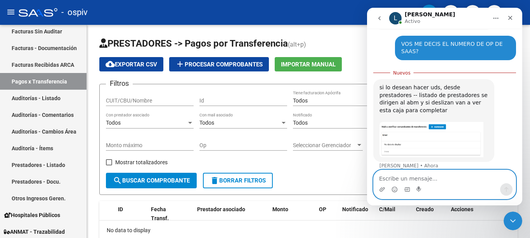
scroll to position [932, 0]
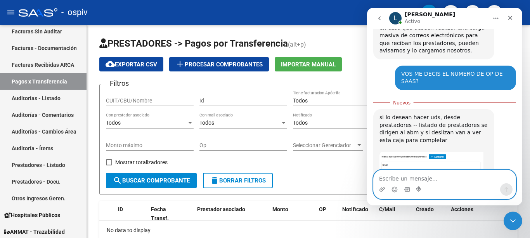
click at [432, 178] on textarea "Escribe un mensaje..." at bounding box center [445, 176] width 142 height 13
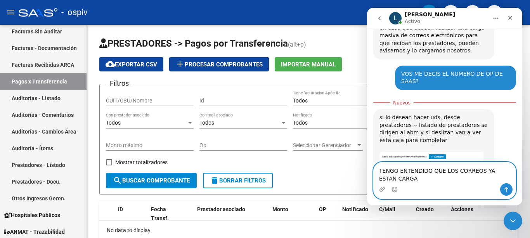
scroll to position [940, 0]
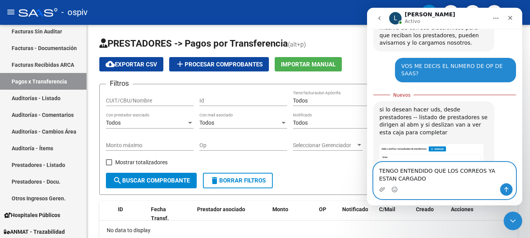
type textarea "TENGO ENTENDIDO QUE LOS CORREOS YA ESTAN CARGADOS"
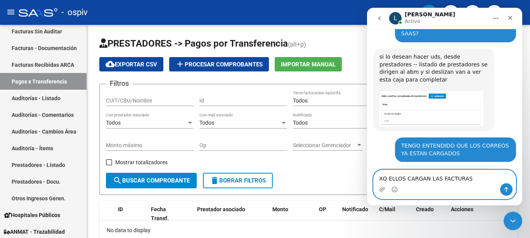
scroll to position [981, 0]
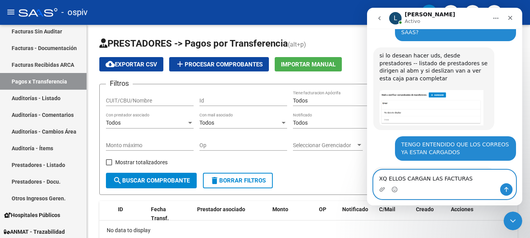
drag, startPoint x: 467, startPoint y: 179, endPoint x: 372, endPoint y: 178, distance: 95.1
click at [367, 170] on html "L [PERSON_NAME] Somos el equipo de soporte del sistema. Si algo no funciona pod…" at bounding box center [444, 107] width 155 height 198
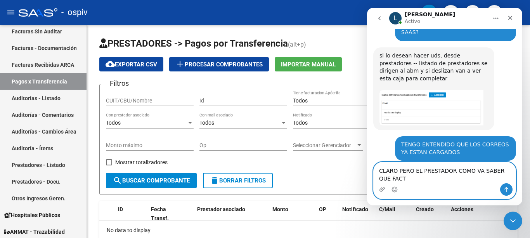
scroll to position [989, 0]
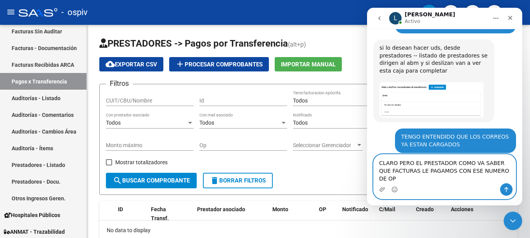
type textarea "CLARO PERO EL PRESTADOR COMO VA SABER QUE FACTURAS LE PAGAMOS CON ESE NUMERO DE…"
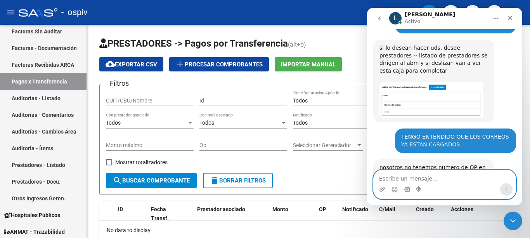
scroll to position [1019, 0]
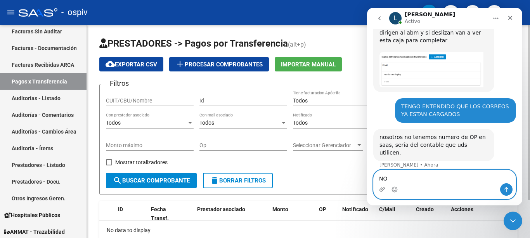
type textarea "N"
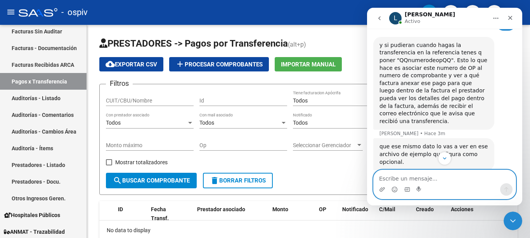
scroll to position [670, 0]
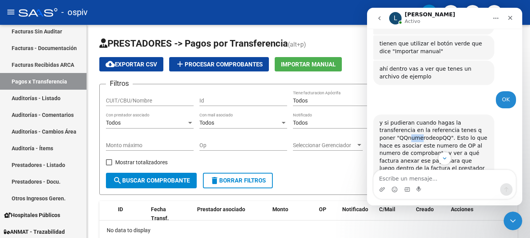
drag, startPoint x: 392, startPoint y: 122, endPoint x: 404, endPoint y: 123, distance: 11.6
click at [404, 123] on div "y si pudieran cuando hagas la transferencia en la referencia tenes q poner "QQn…" at bounding box center [434, 161] width 109 height 84
drag, startPoint x: 400, startPoint y: 137, endPoint x: 454, endPoint y: 139, distance: 53.6
click at [454, 139] on div "y si pudieran cuando hagas la transferencia en la referencia tenes q poner "QQn…" at bounding box center [434, 161] width 109 height 84
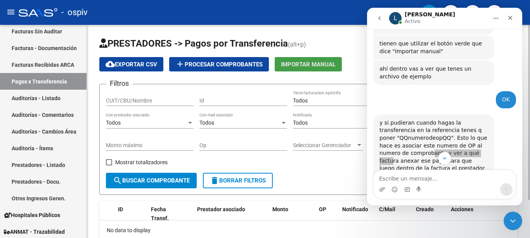
click at [334, 65] on span "Importar Manual" at bounding box center [308, 64] width 55 height 7
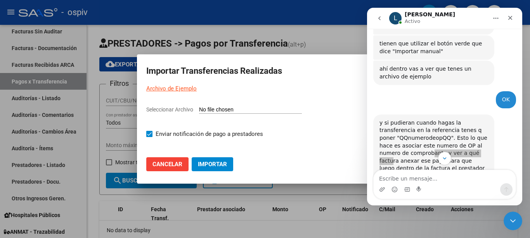
click at [172, 87] on link "Archivo de Ejemplo" at bounding box center [171, 88] width 50 height 7
click at [447, 159] on icon "Scroll to bottom" at bounding box center [444, 158] width 7 height 7
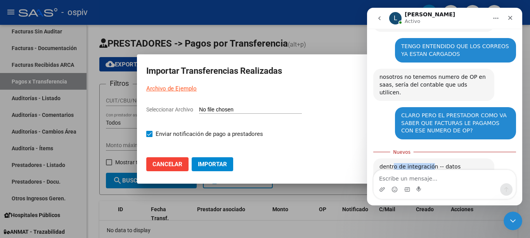
drag, startPoint x: 393, startPoint y: 121, endPoint x: 430, endPoint y: 122, distance: 36.5
click at [430, 163] on div "dentro de integración -- datos contables de facturas uds deberian cargar el arc…" at bounding box center [434, 178] width 109 height 30
click at [241, 36] on div at bounding box center [265, 119] width 530 height 238
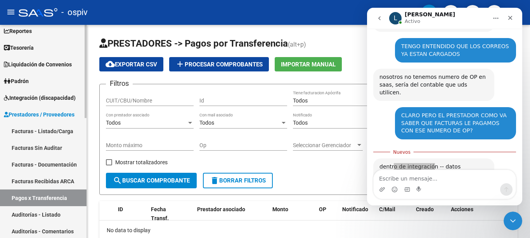
scroll to position [0, 0]
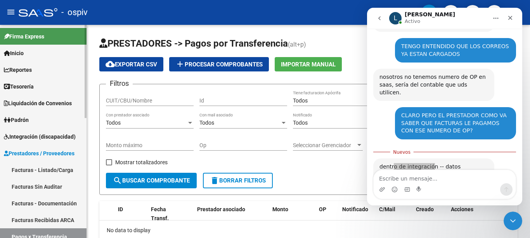
click at [58, 140] on span "Integración (discapacidad)" at bounding box center [40, 136] width 72 height 9
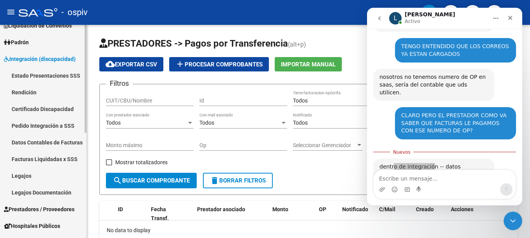
scroll to position [116, 0]
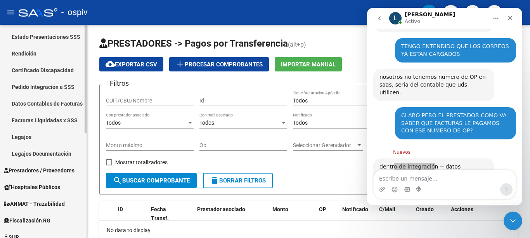
click at [47, 105] on link "Datos Contables de Facturas" at bounding box center [43, 103] width 87 height 17
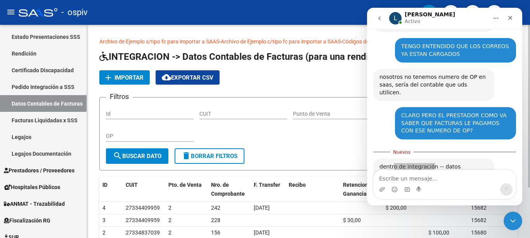
scroll to position [39, 0]
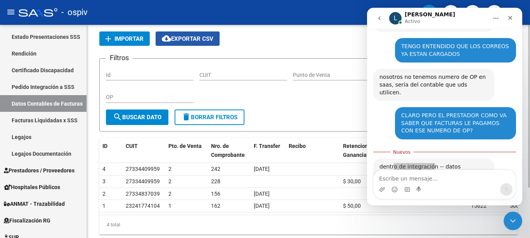
click at [183, 43] on button "cloud_download Exportar CSV" at bounding box center [188, 38] width 64 height 14
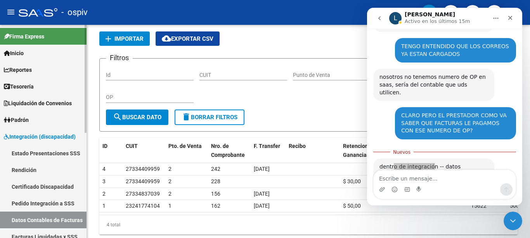
scroll to position [78, 0]
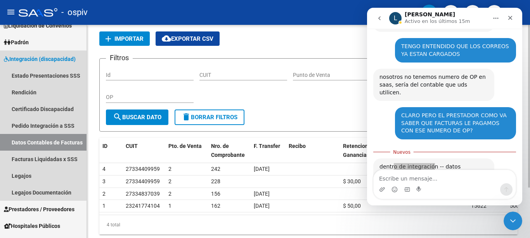
drag, startPoint x: 30, startPoint y: 142, endPoint x: 126, endPoint y: 101, distance: 104.2
click at [30, 142] on link "Datos Contables de Facturas" at bounding box center [43, 142] width 87 height 17
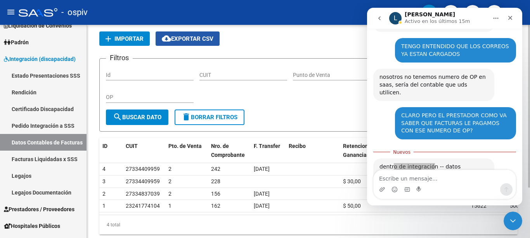
click at [186, 38] on span "cloud_download Exportar CSV" at bounding box center [188, 38] width 52 height 7
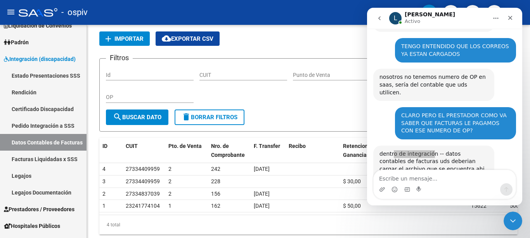
scroll to position [1098, 0]
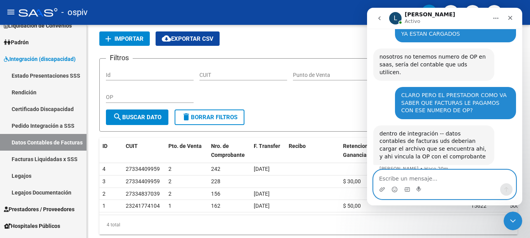
click at [433, 177] on textarea "Escribe un mensaje..." at bounding box center [445, 176] width 142 height 13
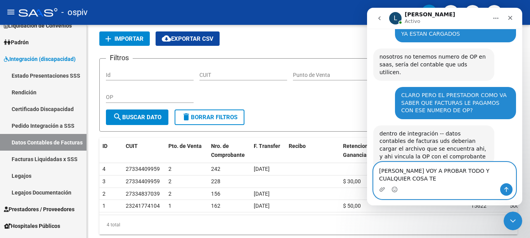
scroll to position [1106, 0]
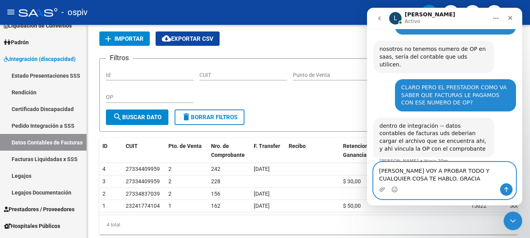
type textarea "[PERSON_NAME] VOY A PROBAR TODO Y CUALQUIER COSA TE HABLO. GRACIAS"
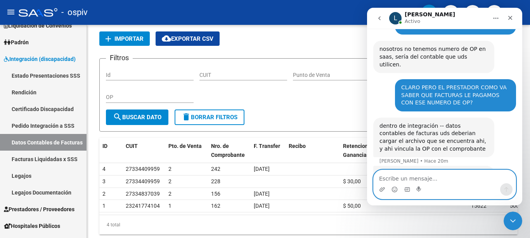
scroll to position [1129, 0]
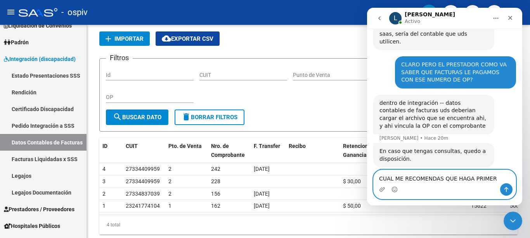
type textarea "CUAL ME RECOMENDAS QUE HAGA PRIMERO"
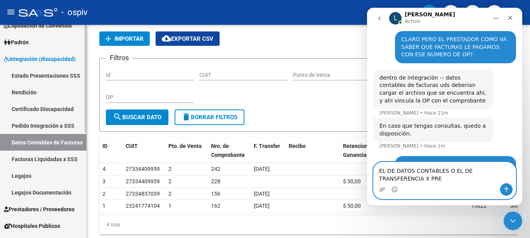
scroll to position [1162, 0]
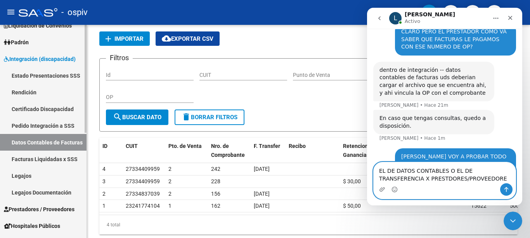
type textarea "EL DE DATOS CONTABLES O EL DE TRANSFERENCIA X PRESTDORES/PROVEEDORES"
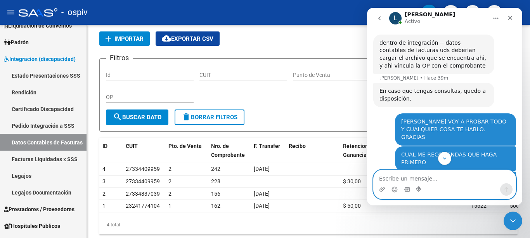
scroll to position [1228, 0]
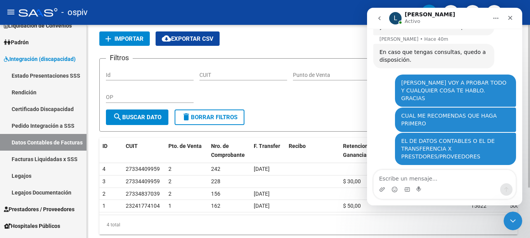
click at [263, 25] on app-list-header "INTEGRACION -> Datos Contables de Facturas (para una rendición acelerada) add I…" at bounding box center [308, 72] width 418 height 120
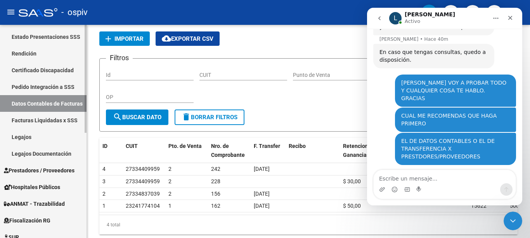
scroll to position [194, 0]
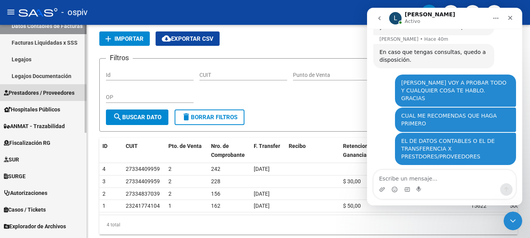
click at [59, 94] on span "Prestadores / Proveedores" at bounding box center [39, 92] width 71 height 9
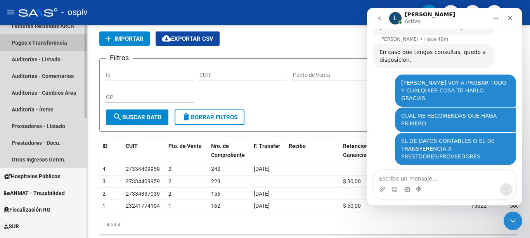
click at [47, 43] on link "Pagos x Transferencia" at bounding box center [43, 42] width 87 height 17
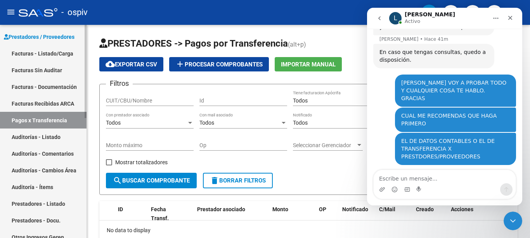
scroll to position [39, 0]
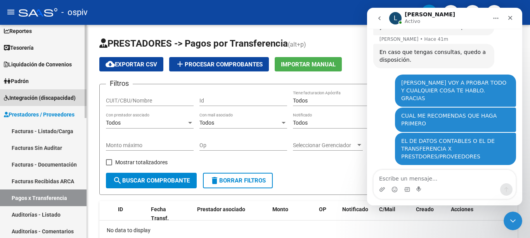
click at [42, 98] on span "Integración (discapacidad)" at bounding box center [40, 98] width 72 height 9
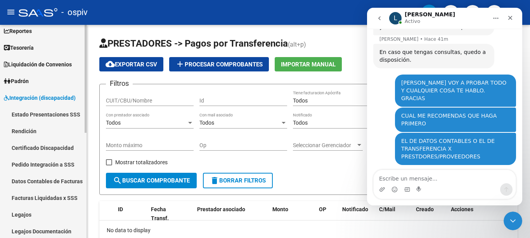
click at [35, 183] on link "Datos Contables de Facturas" at bounding box center [43, 181] width 87 height 17
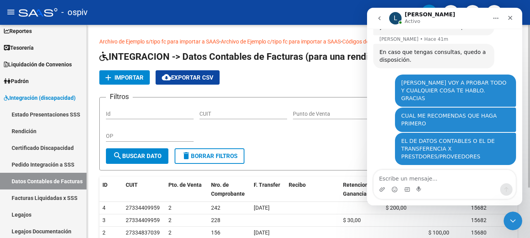
click at [137, 76] on span "Importar" at bounding box center [128, 77] width 29 height 7
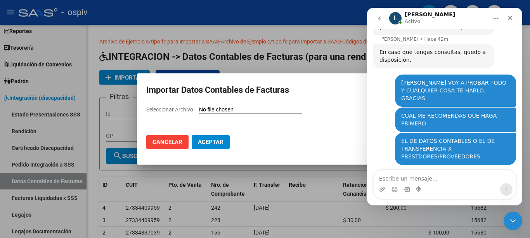
click at [290, 68] on div at bounding box center [265, 119] width 530 height 238
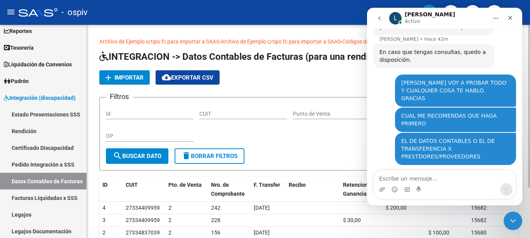
click at [196, 79] on span "cloud_download Exportar CSV" at bounding box center [188, 77] width 52 height 7
click at [513, 216] on icon "Cerrar Intercom Messenger" at bounding box center [511, 219] width 9 height 9
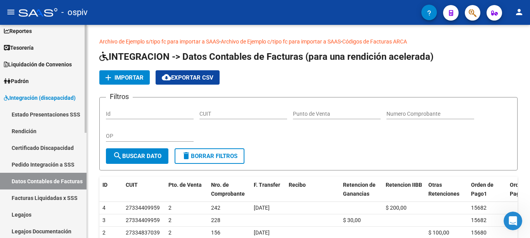
scroll to position [116, 0]
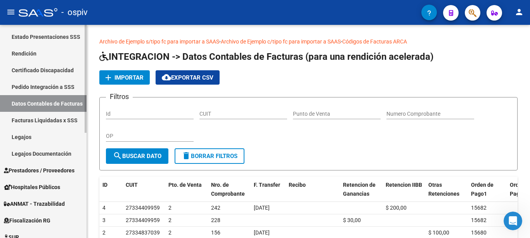
click at [37, 171] on span "Prestadores / Proveedores" at bounding box center [39, 170] width 71 height 9
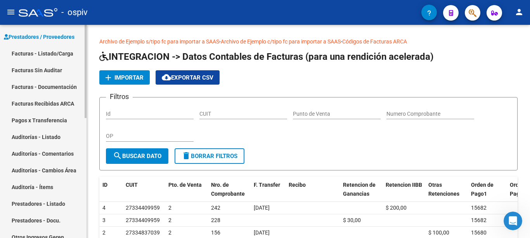
click at [40, 120] on link "Pagos x Transferencia" at bounding box center [43, 120] width 87 height 17
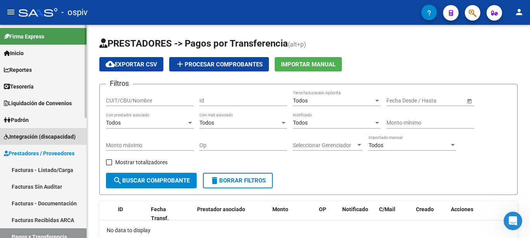
click at [45, 134] on span "Integración (discapacidad)" at bounding box center [40, 136] width 72 height 9
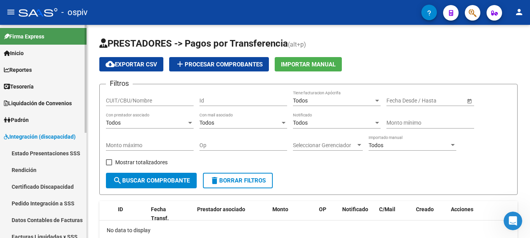
scroll to position [39, 0]
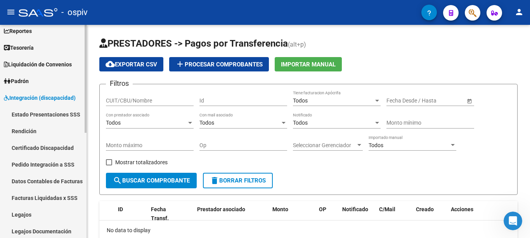
click at [39, 182] on link "Datos Contables de Facturas" at bounding box center [43, 181] width 87 height 17
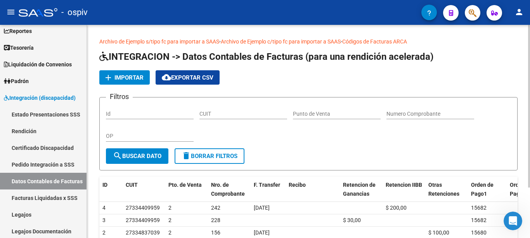
click at [483, 74] on div "add Importar cloud_download Exportar CSV" at bounding box center [308, 77] width 418 height 14
